Goal: Information Seeking & Learning: Learn about a topic

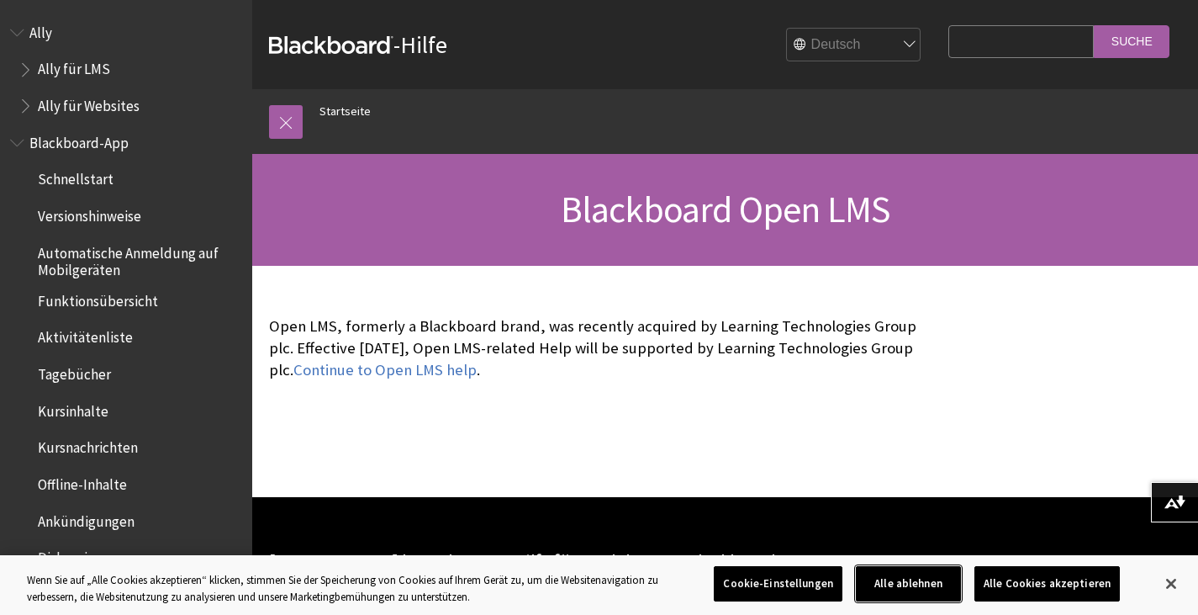
click at [902, 592] on button "Alle ablehnen" at bounding box center [908, 583] width 105 height 35
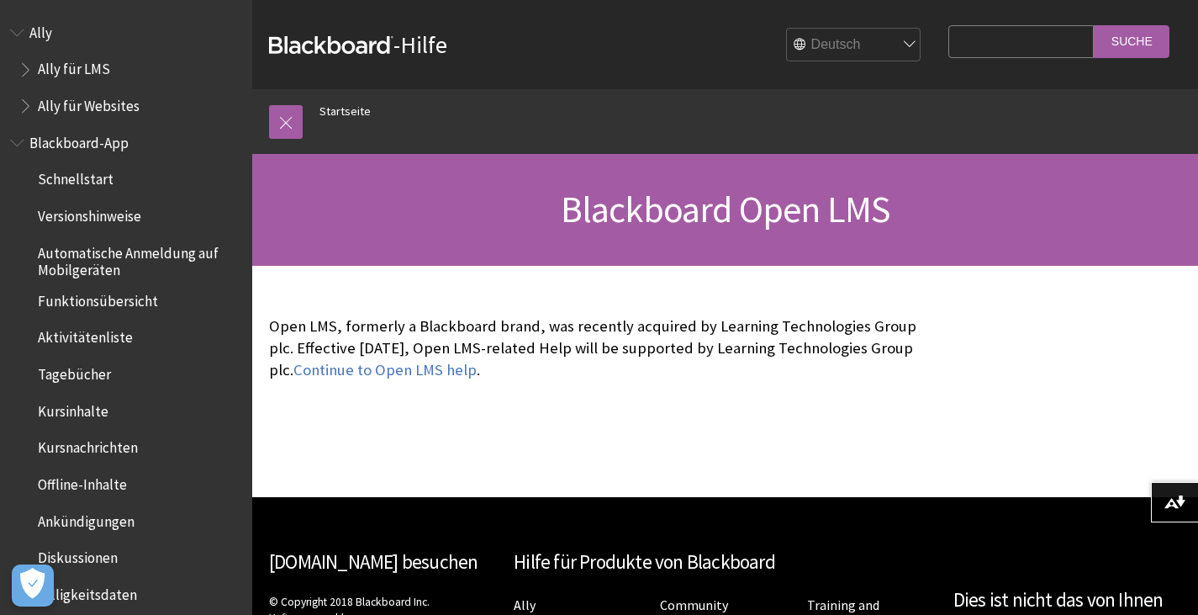
click at [812, 39] on select "English عربية Català Cymraeg Deutsch Español Suomi Français עברית Italiano 日本語 …" at bounding box center [854, 46] width 135 height 34
click at [787, 29] on select "English عربية Català Cymraeg Deutsch Español Suomi Français עברית Italiano 日本語 …" at bounding box center [854, 46] width 135 height 34
click at [130, 302] on span "Funktionsübersicht" at bounding box center [98, 298] width 120 height 23
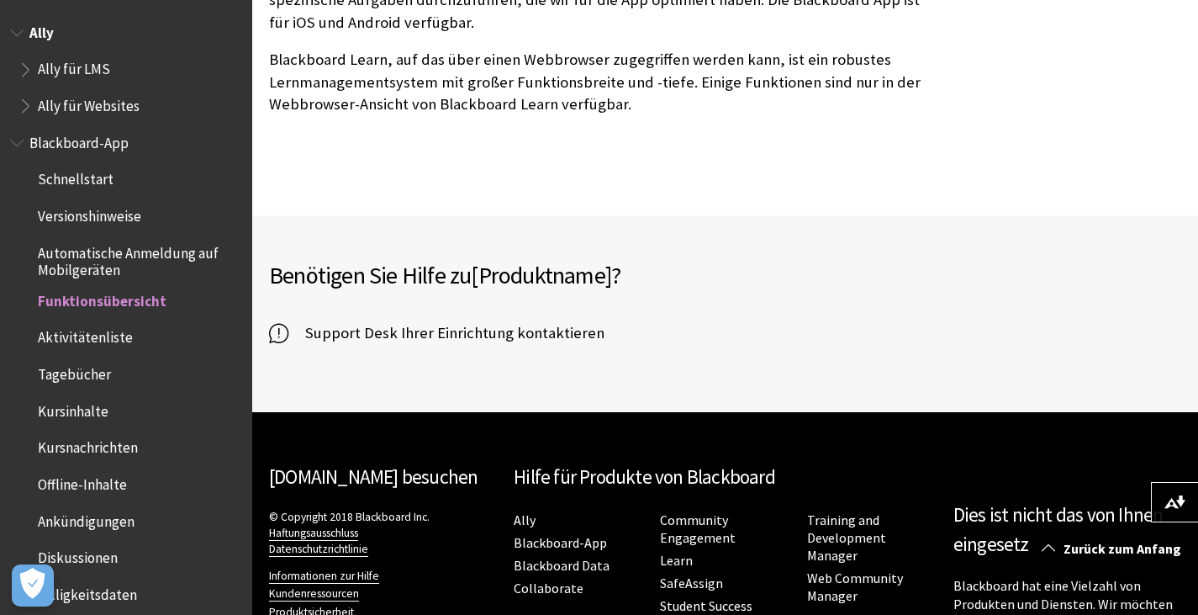
click at [100, 74] on span "Ally für LMS" at bounding box center [74, 67] width 72 height 23
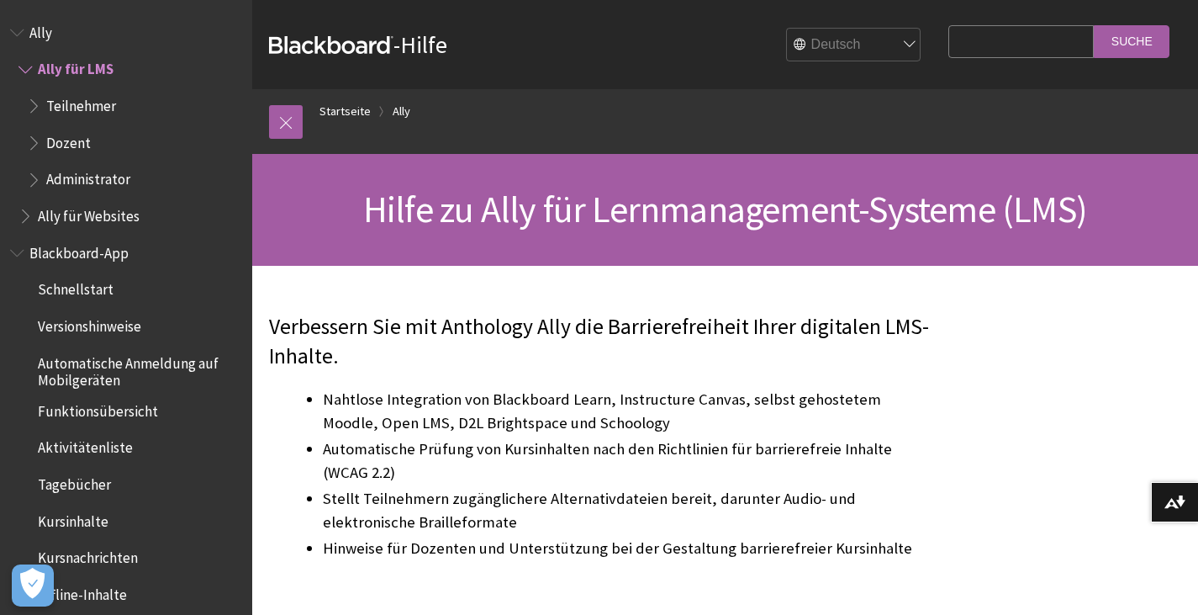
scroll to position [29, 0]
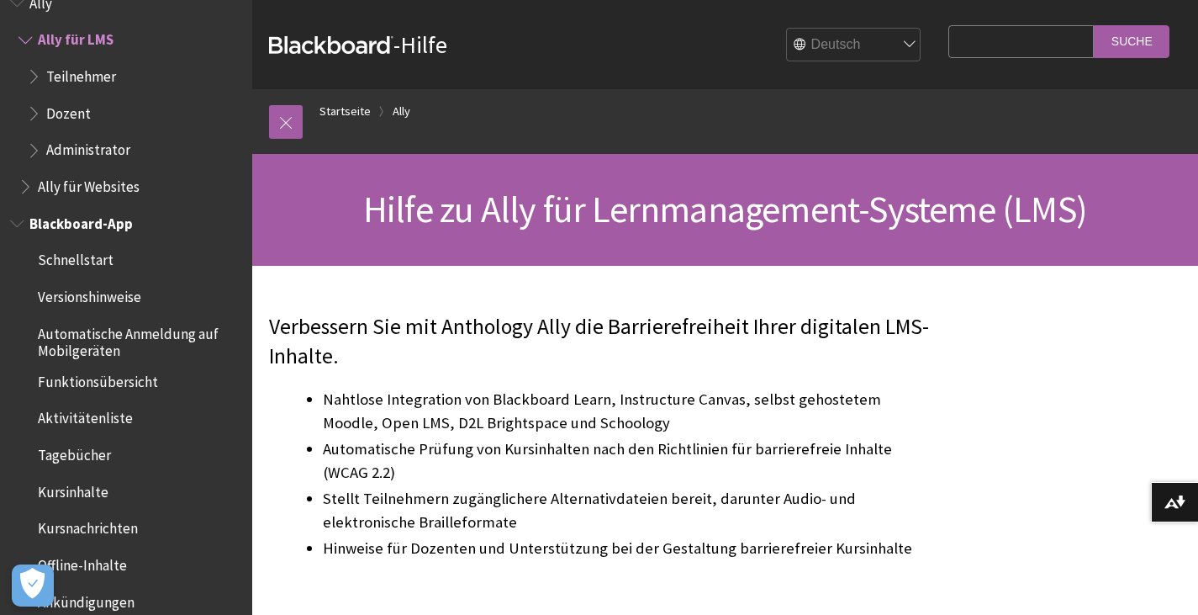
click at [107, 490] on span "Kursinhalte" at bounding box center [131, 492] width 224 height 29
click at [71, 490] on span "Kursinhalte" at bounding box center [76, 489] width 77 height 23
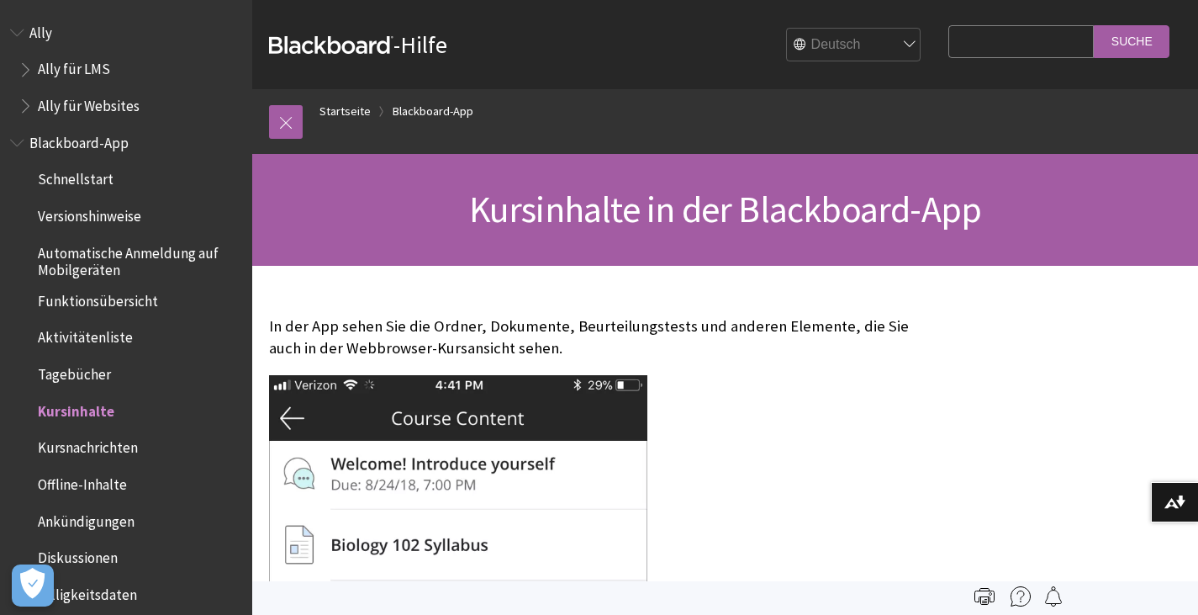
click at [109, 141] on span "Blackboard-App" at bounding box center [78, 140] width 99 height 23
